Goal: Task Accomplishment & Management: Complete application form

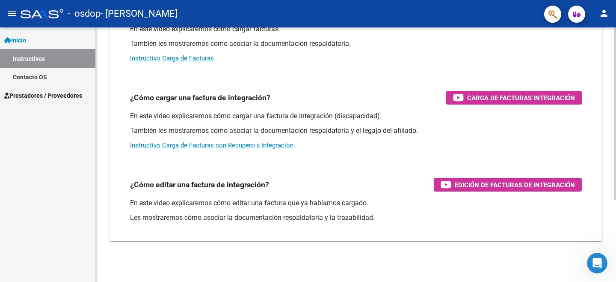
scroll to position [121, 0]
click at [9, 15] on mat-icon "menu" at bounding box center [12, 13] width 10 height 10
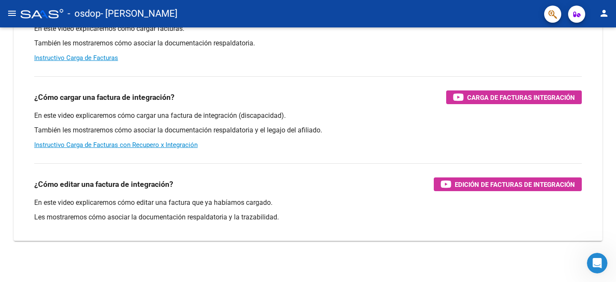
click at [9, 15] on mat-icon "menu" at bounding box center [12, 13] width 10 height 10
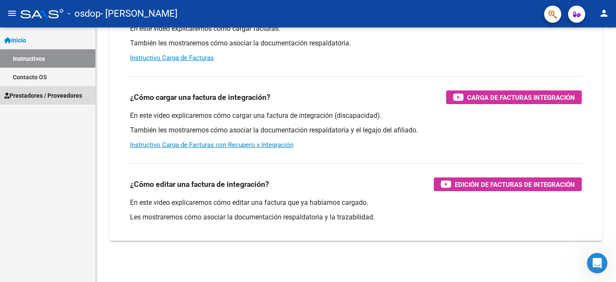
click at [35, 92] on span "Prestadores / Proveedores" at bounding box center [43, 95] width 78 height 9
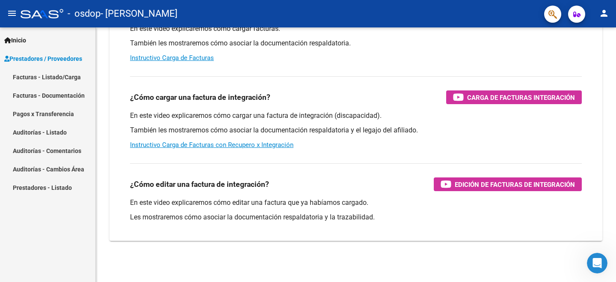
click at [51, 77] on link "Facturas - Listado/Carga" at bounding box center [47, 77] width 95 height 18
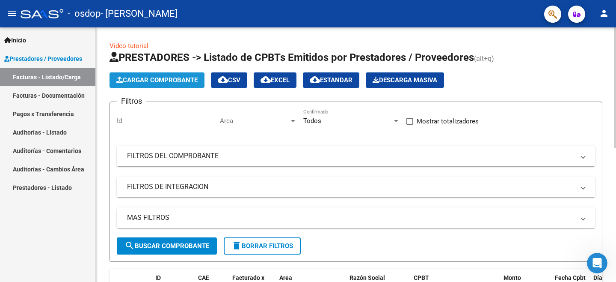
click at [165, 81] on span "Cargar Comprobante" at bounding box center [156, 80] width 81 height 8
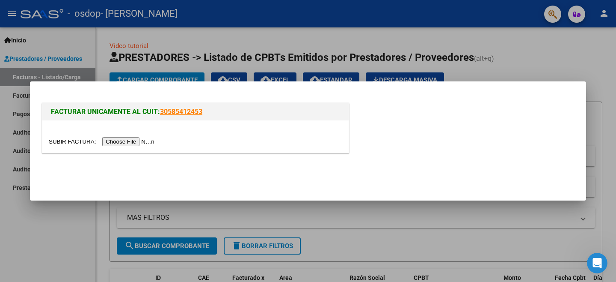
click at [140, 142] on input "file" at bounding box center [103, 141] width 108 height 9
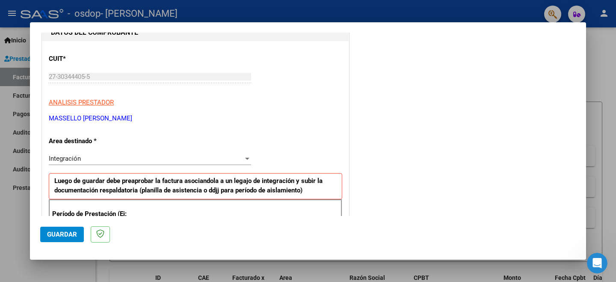
scroll to position [99, 0]
click at [247, 159] on div at bounding box center [248, 157] width 8 height 7
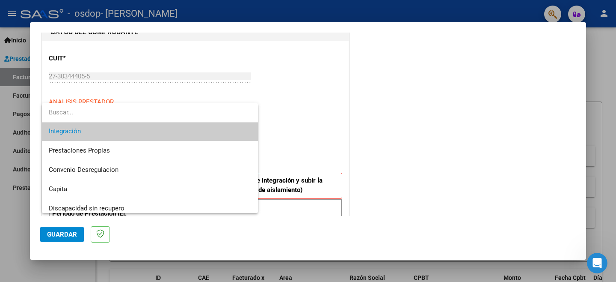
scroll to position [64, 0]
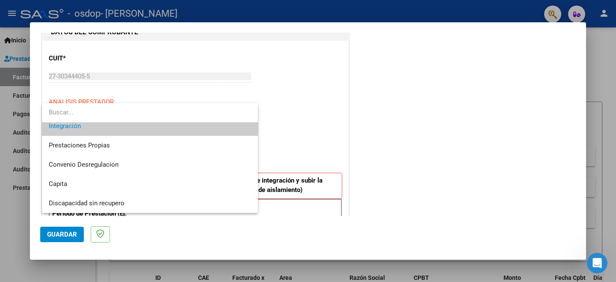
click at [238, 128] on span "Integración" at bounding box center [150, 125] width 202 height 19
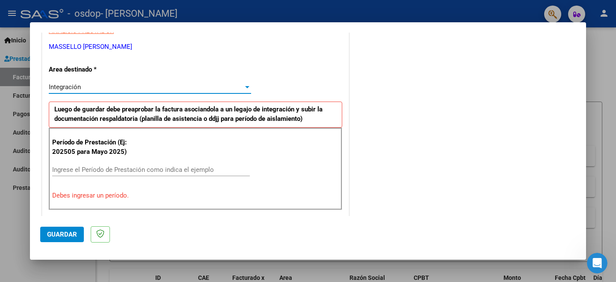
scroll to position [172, 0]
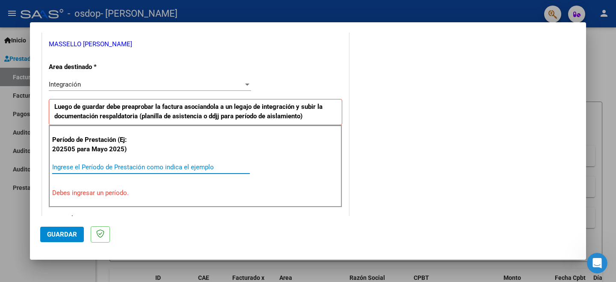
click at [200, 169] on input "Ingrese el Período de Prestación como indica el ejemplo" at bounding box center [151, 167] width 198 height 8
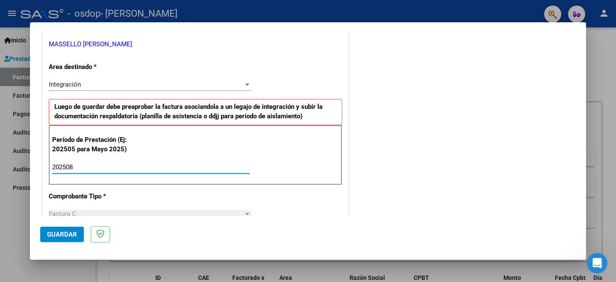
type input "202508"
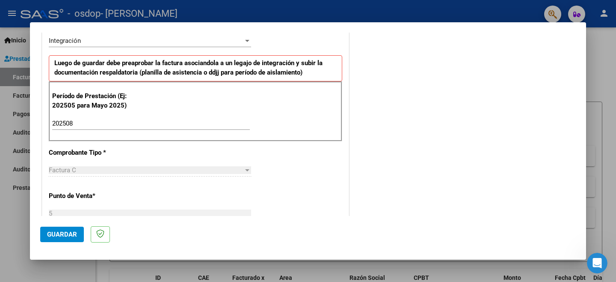
scroll to position [219, 0]
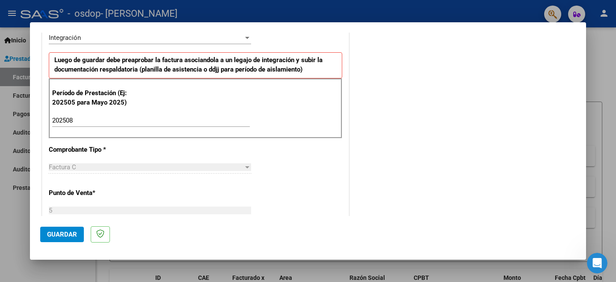
click at [246, 167] on div at bounding box center [247, 167] width 4 height 2
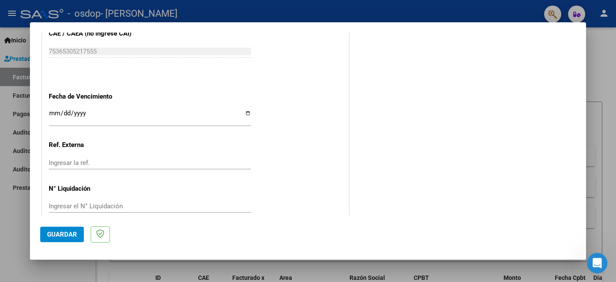
scroll to position [559, 0]
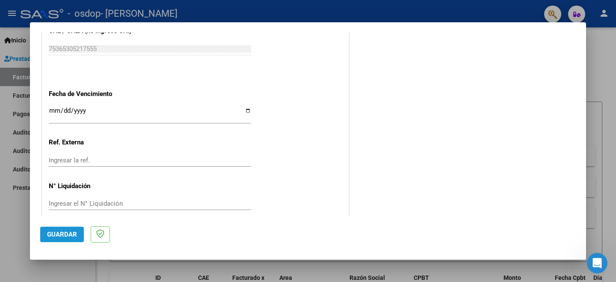
click at [66, 233] on span "Guardar" at bounding box center [62, 234] width 30 height 8
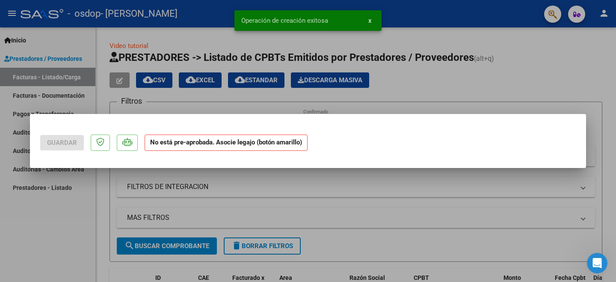
scroll to position [0, 0]
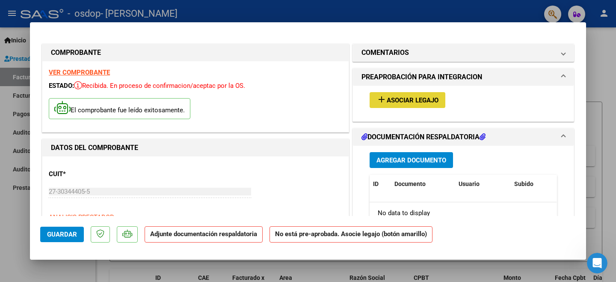
click at [416, 100] on span "Asociar Legajo" at bounding box center [413, 100] width 52 height 8
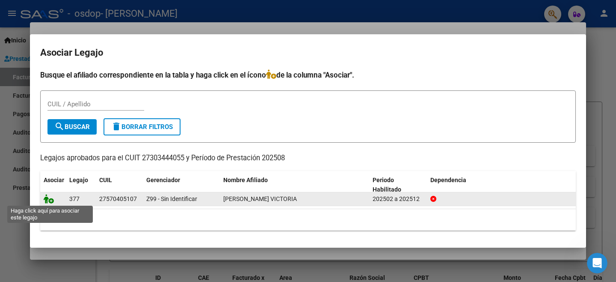
click at [53, 200] on icon at bounding box center [49, 198] width 10 height 9
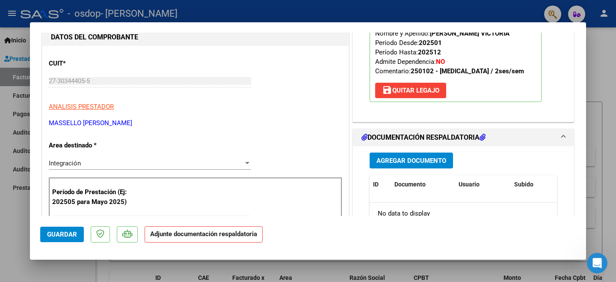
scroll to position [113, 0]
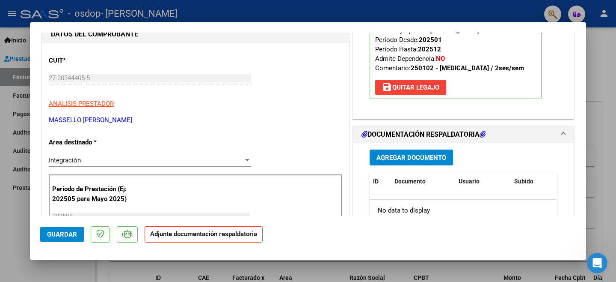
click at [404, 134] on h1 "DOCUMENTACIÓN RESPALDATORIA" at bounding box center [424, 134] width 124 height 10
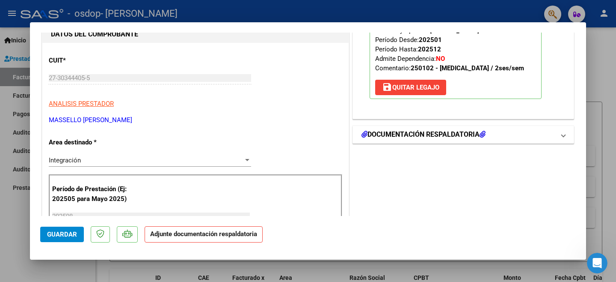
click at [486, 133] on icon at bounding box center [483, 134] width 6 height 7
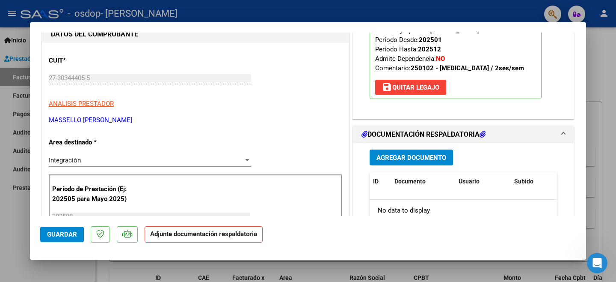
click at [433, 156] on span "Agregar Documento" at bounding box center [412, 158] width 70 height 8
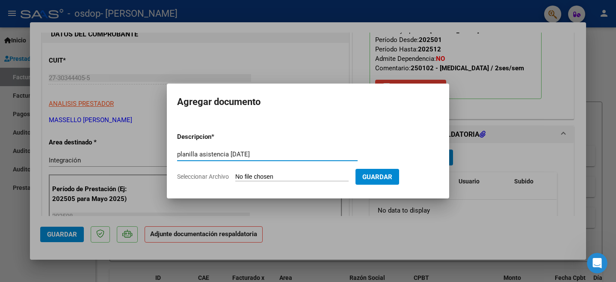
type input "planilla asistencia [DATE]"
click at [320, 172] on form "Descripcion * planilla asistencia [DATE] Escriba aquí una descripcion Seleccion…" at bounding box center [308, 156] width 262 height 62
click at [265, 177] on input "Seleccionar Archivo" at bounding box center [291, 177] width 113 height 8
type input "C:\fakepath\planilla agosto Desana.pdf"
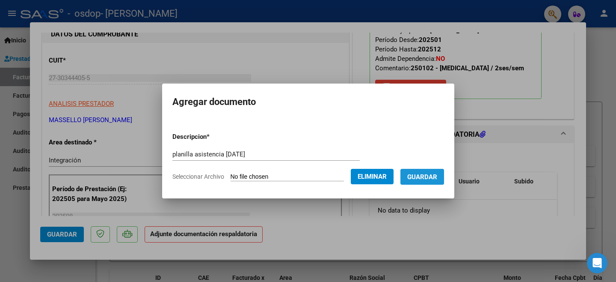
click at [428, 175] on span "Guardar" at bounding box center [422, 177] width 30 height 8
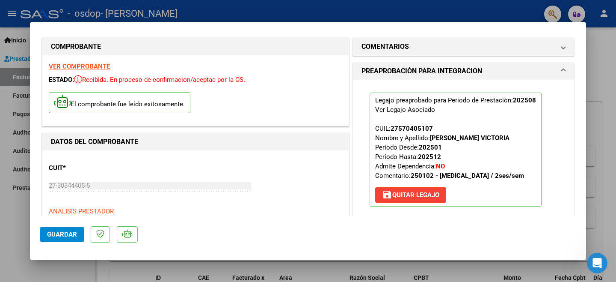
scroll to position [0, 0]
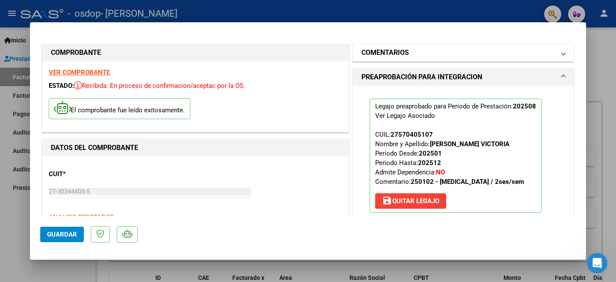
click at [567, 53] on mat-expansion-panel-header "COMENTARIOS" at bounding box center [463, 52] width 221 height 17
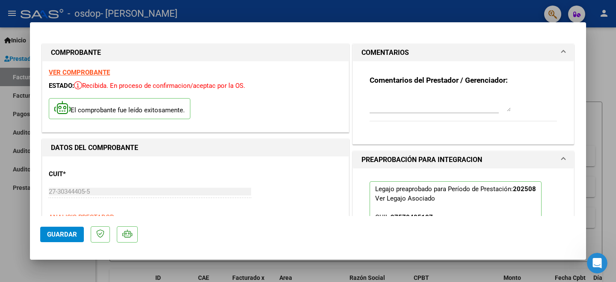
click at [567, 53] on mat-expansion-panel-header "COMENTARIOS" at bounding box center [463, 52] width 221 height 17
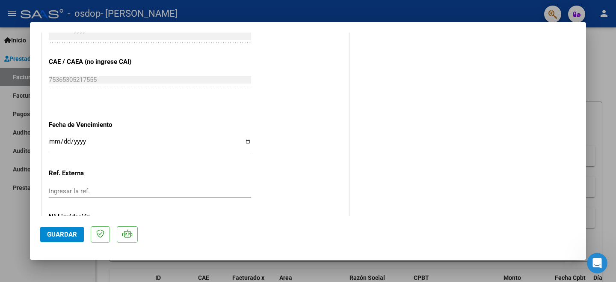
scroll to position [572, 0]
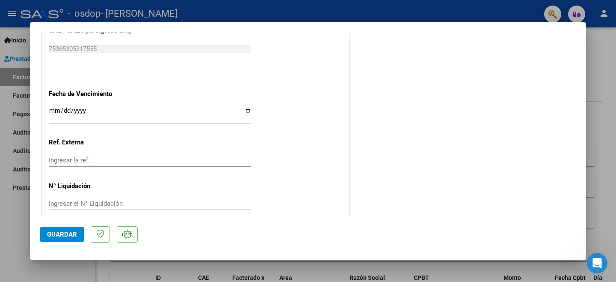
click at [247, 107] on input "Ingresar la fecha" at bounding box center [150, 114] width 202 height 14
click at [68, 234] on span "Guardar" at bounding box center [62, 234] width 30 height 8
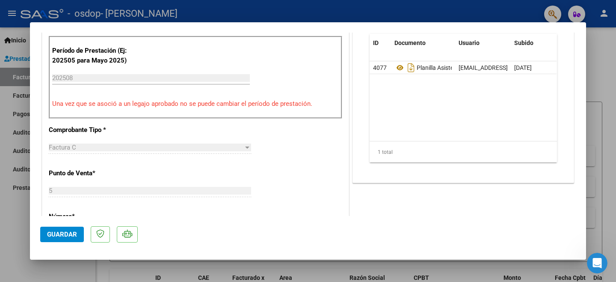
scroll to position [0, 0]
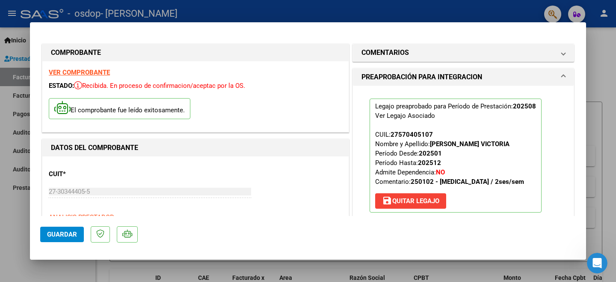
click at [609, 84] on div at bounding box center [308, 141] width 616 height 282
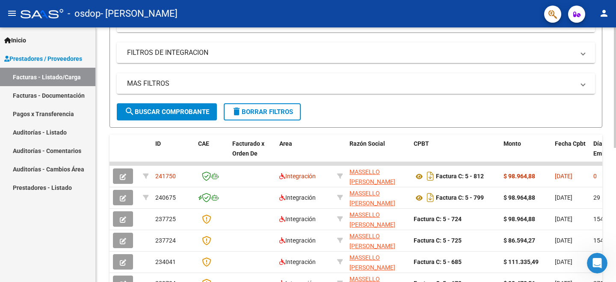
scroll to position [140, 0]
